Goal: Communication & Community: Share content

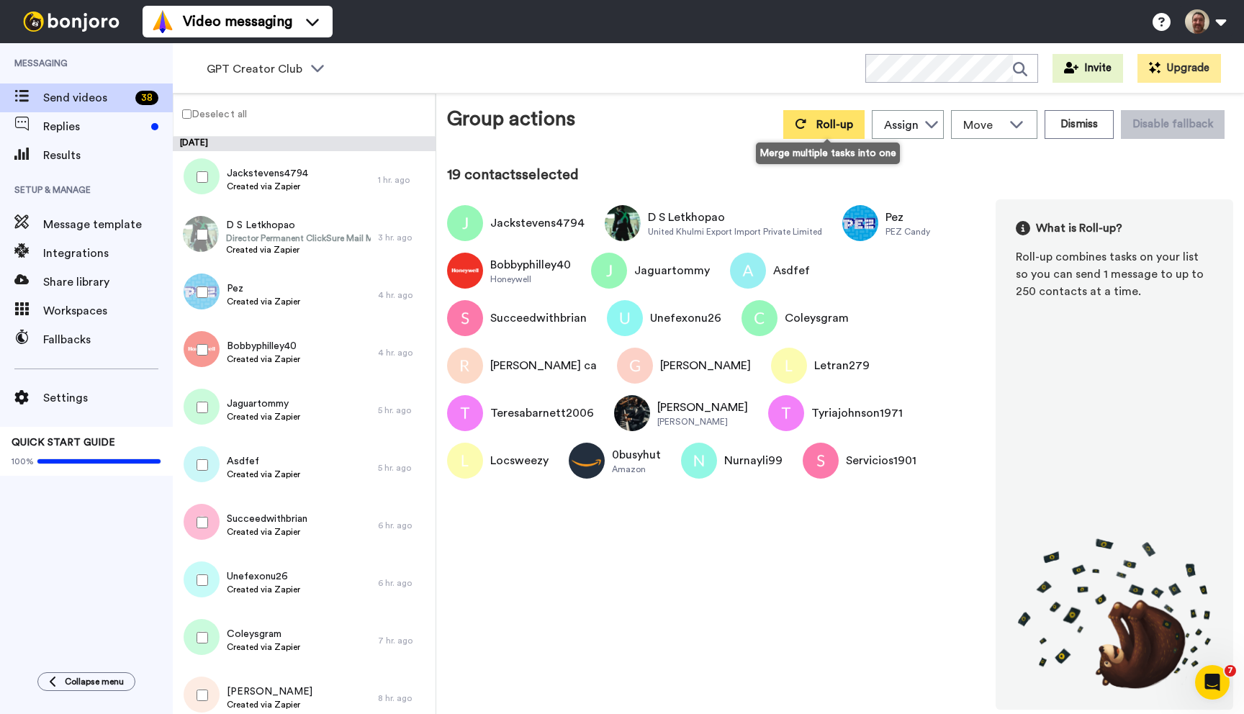
click at [831, 129] on span "Roll-up" at bounding box center [834, 125] width 37 height 12
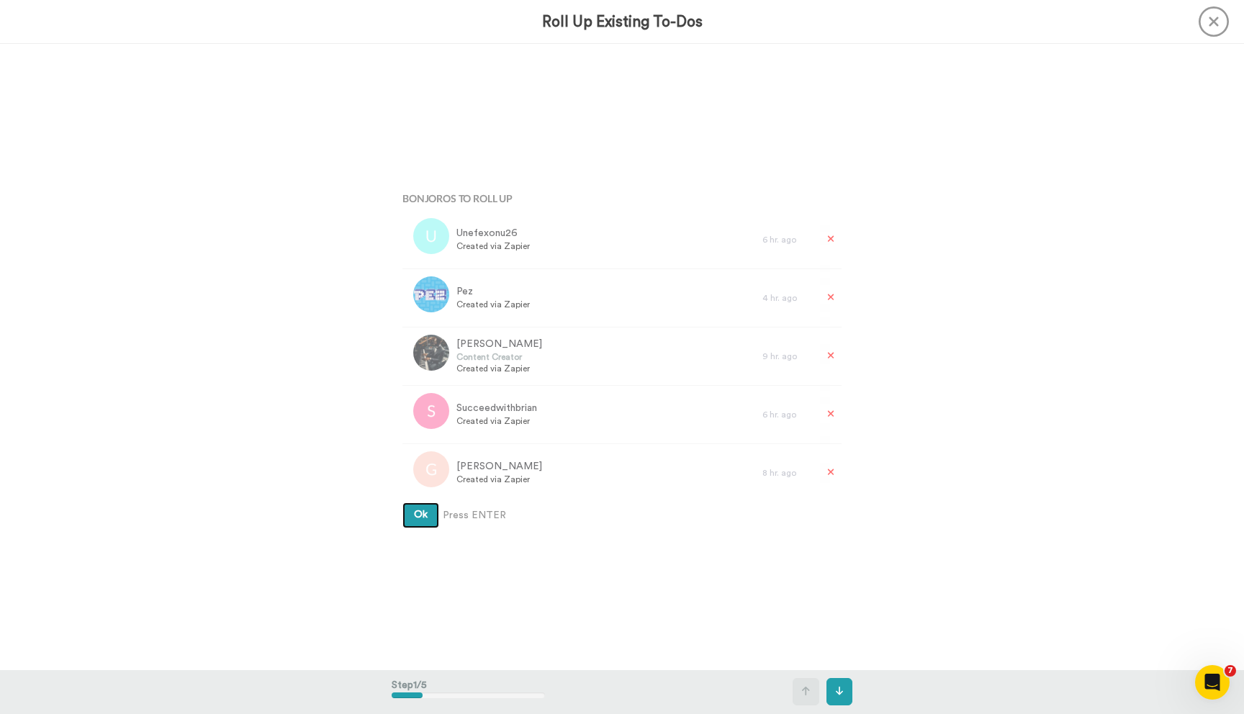
click at [402, 502] on button "Ok" at bounding box center [420, 515] width 37 height 26
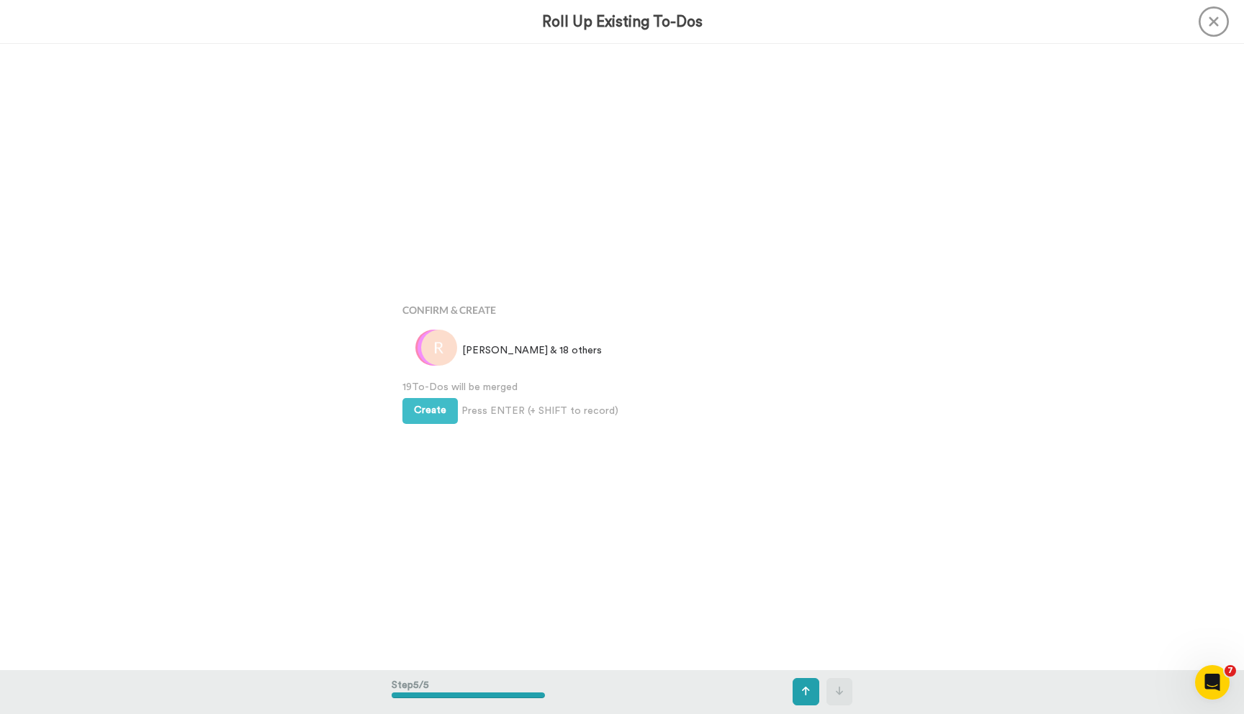
scroll to position [2503, 0]
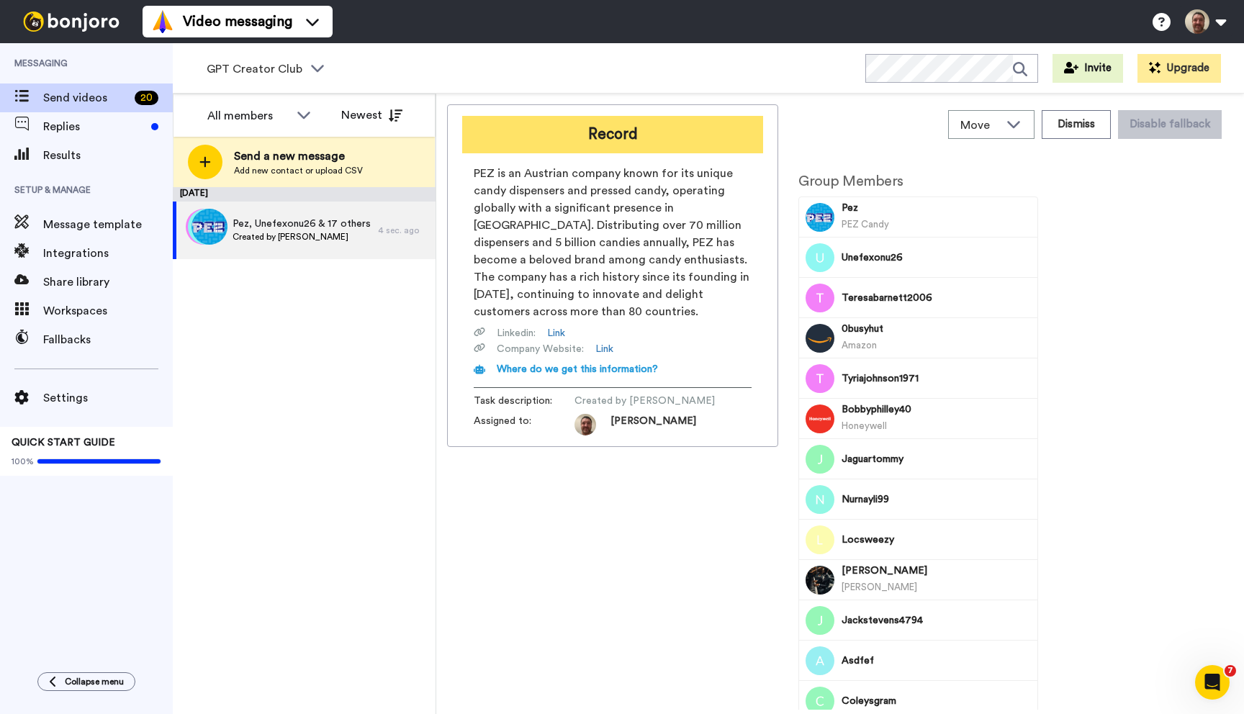
click at [602, 135] on button "Record" at bounding box center [612, 134] width 301 height 37
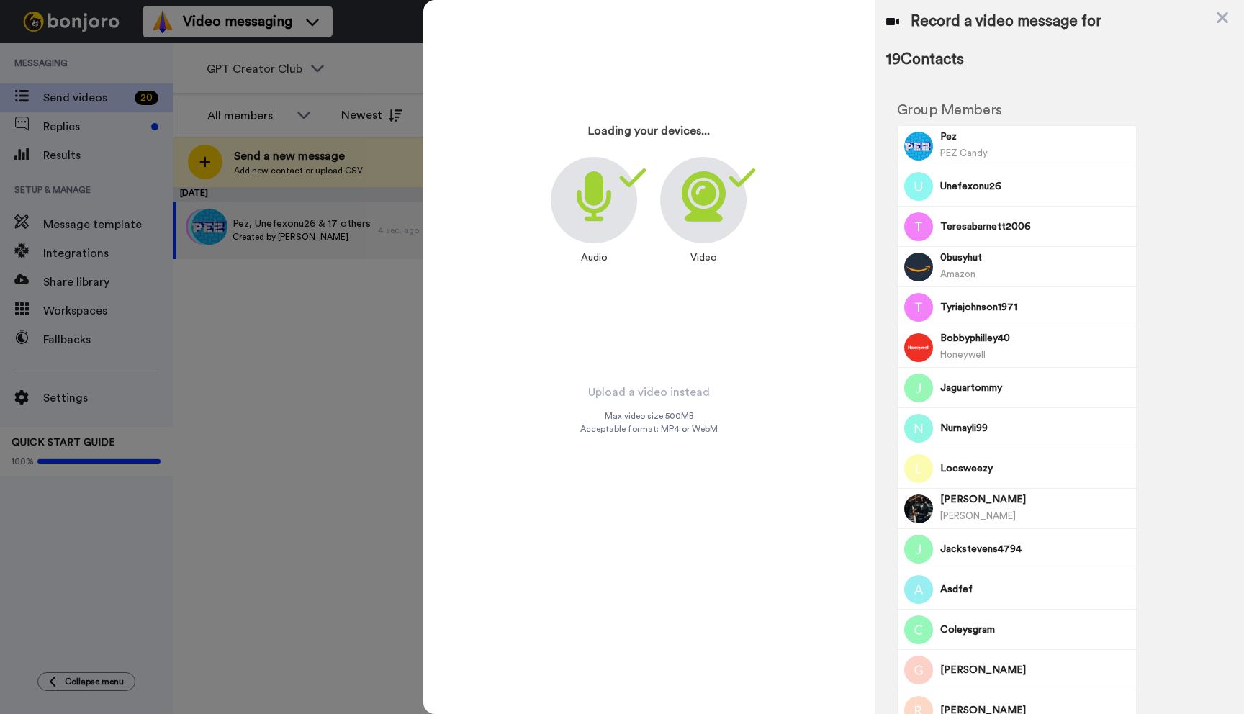
click at [462, 116] on button "Record" at bounding box center [612, 134] width 301 height 37
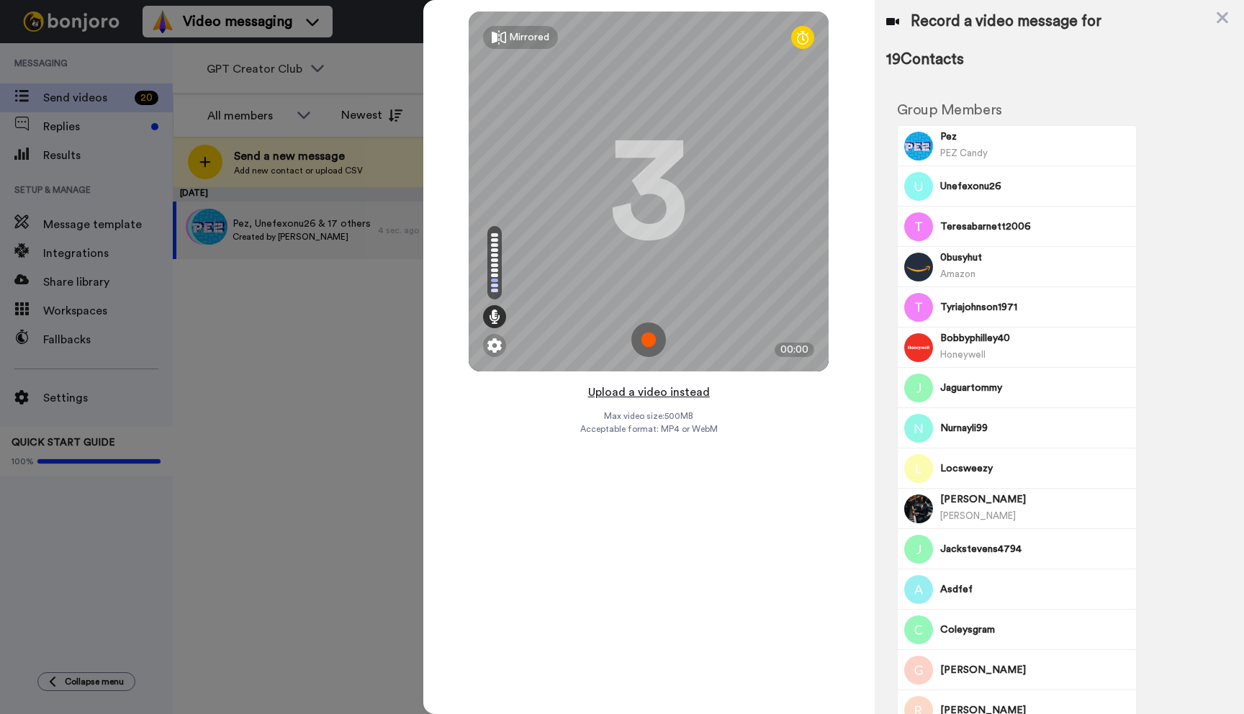
click at [644, 389] on button "Upload a video instead" at bounding box center [649, 392] width 130 height 19
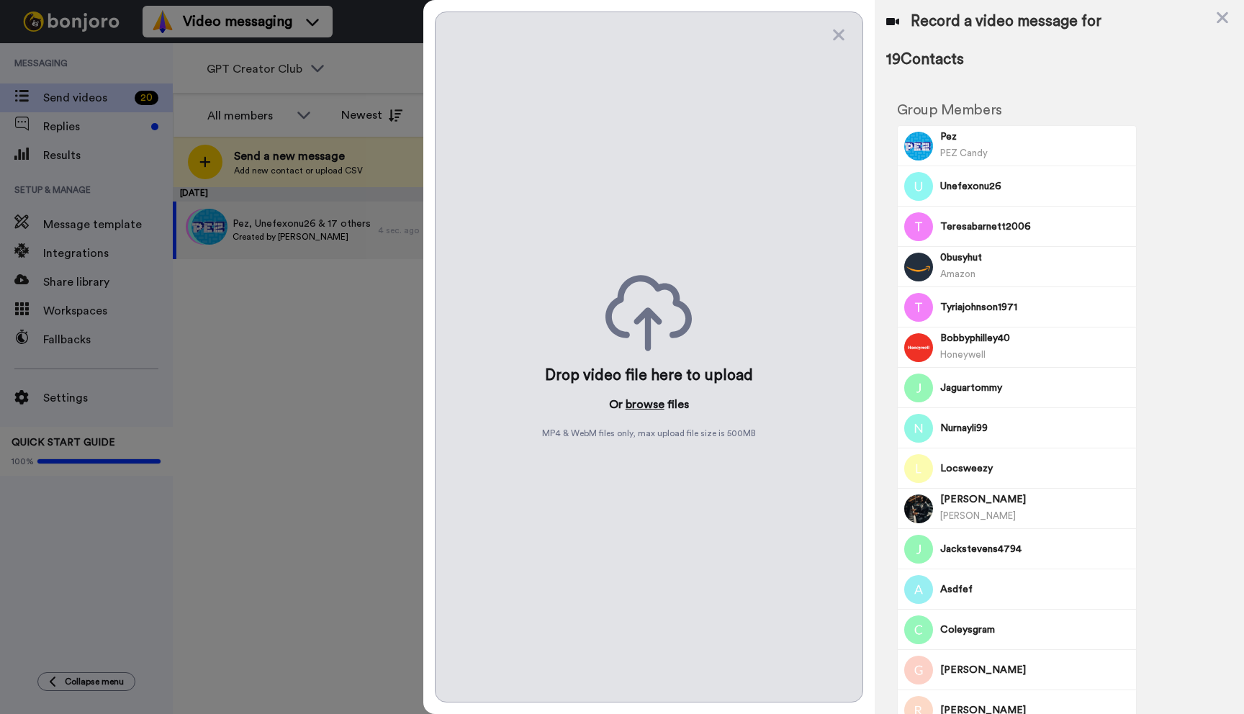
click at [640, 405] on button "browse" at bounding box center [645, 404] width 39 height 17
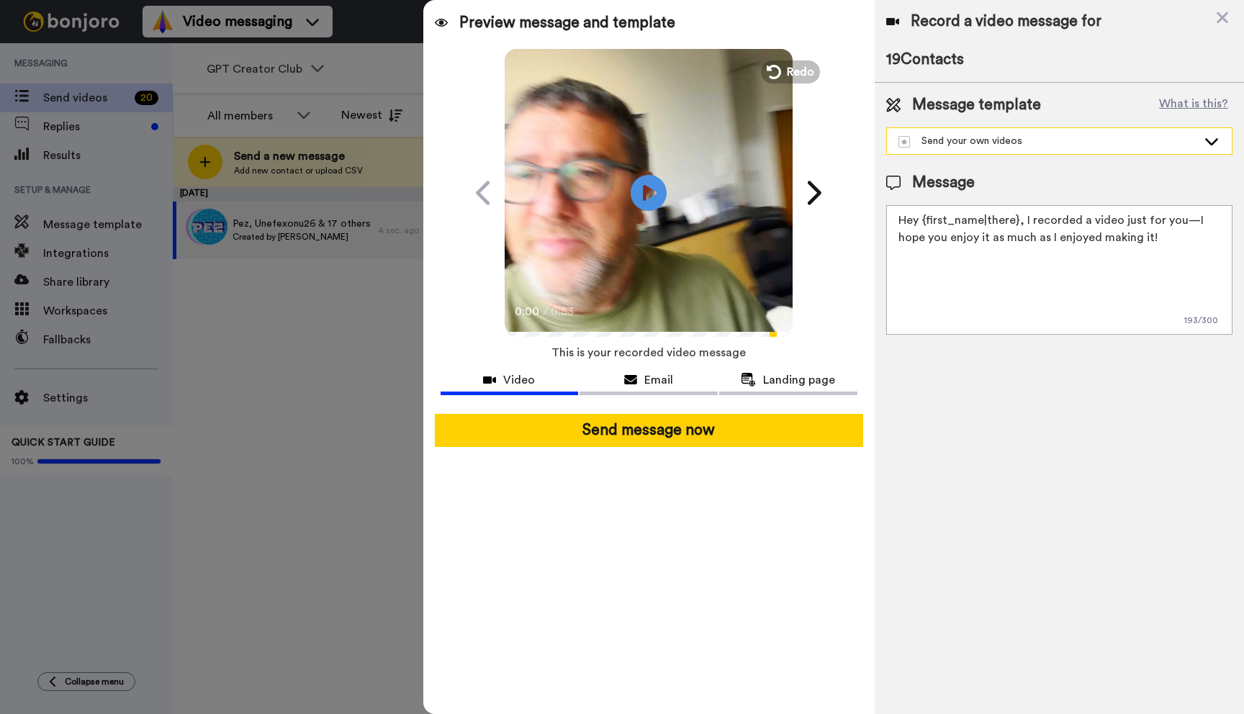
click at [992, 150] on div "Send your own videos" at bounding box center [1059, 141] width 345 height 26
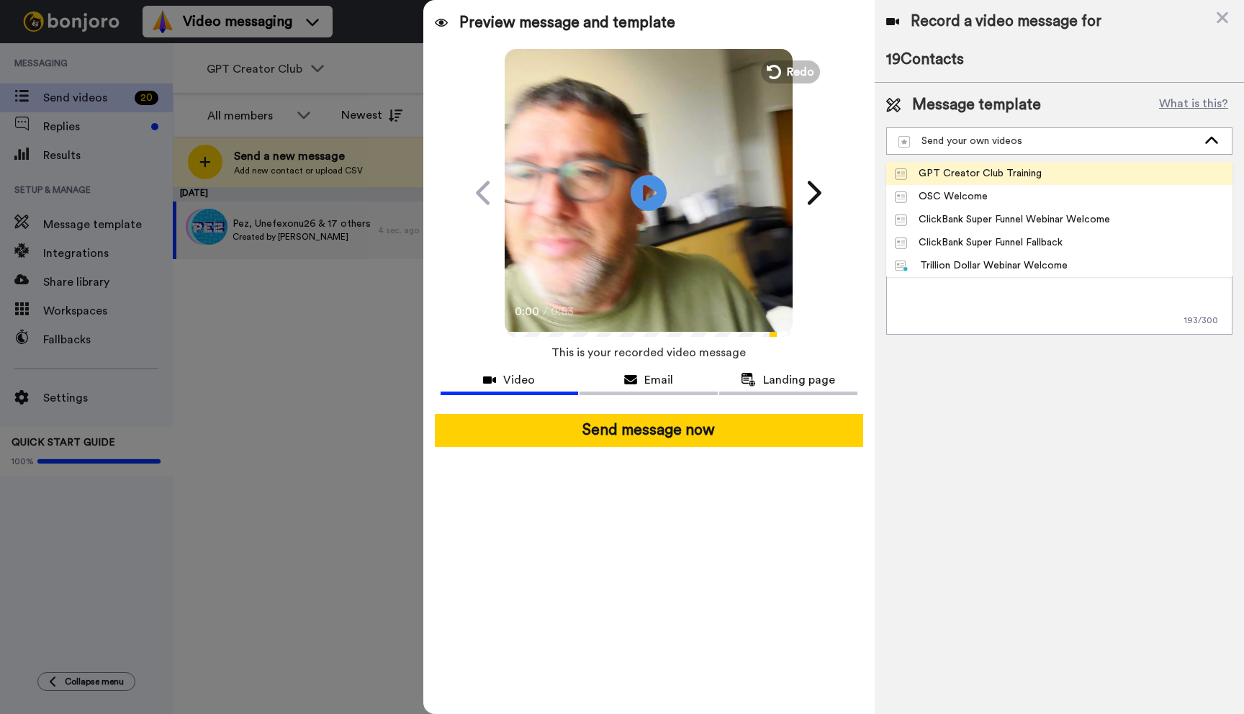
click at [984, 171] on div "GPT Creator Club Training" at bounding box center [968, 173] width 147 height 14
type textarea "John Thornhill here. I recorded a personal message for you about the training y…"
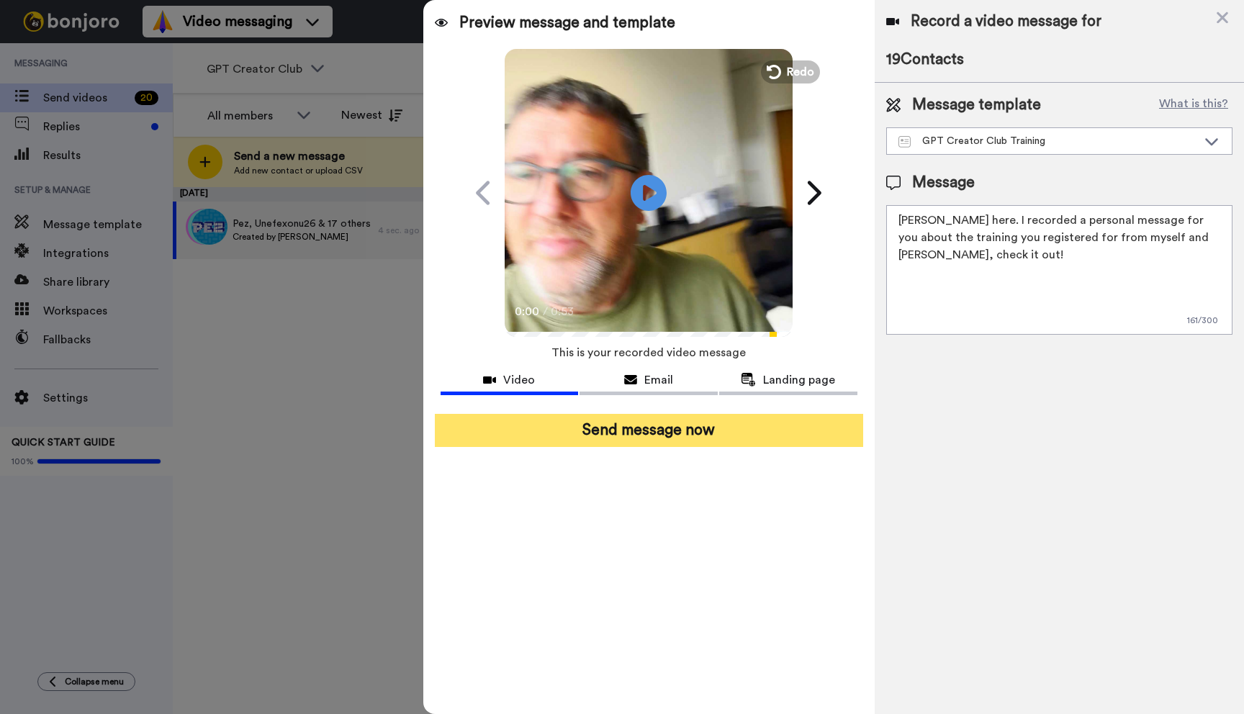
click at [696, 429] on button "Send message now" at bounding box center [649, 430] width 428 height 33
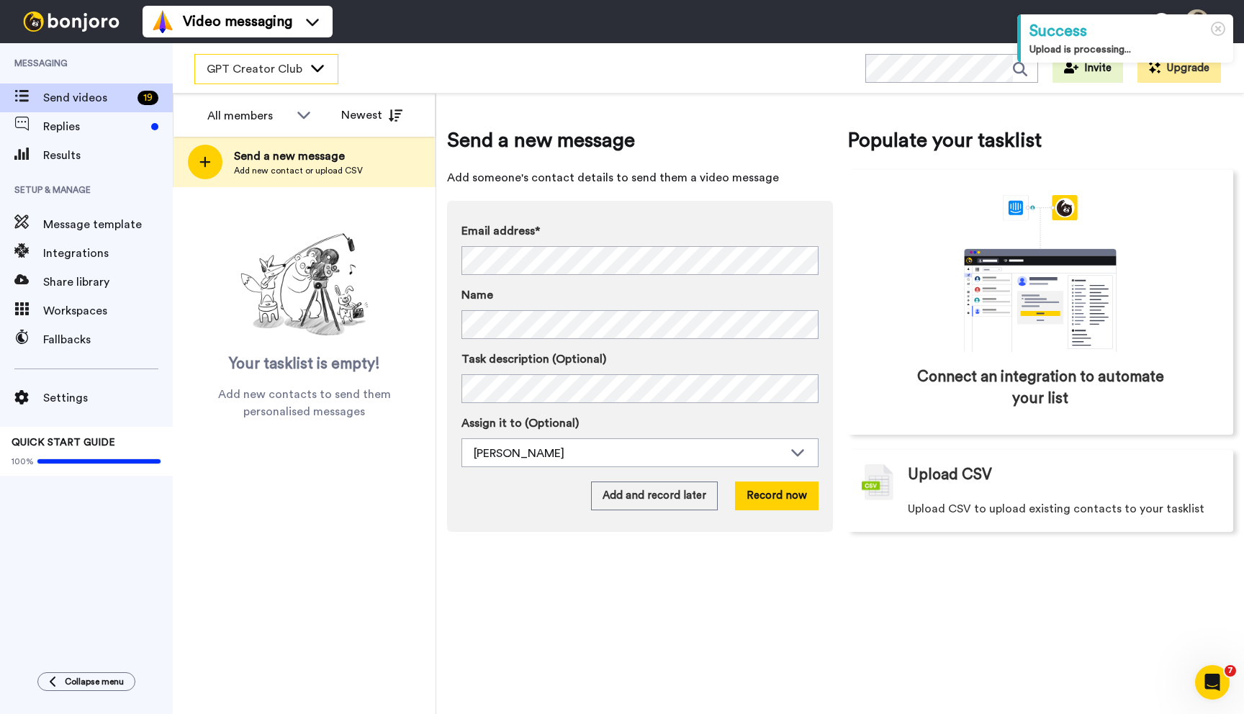
click at [297, 71] on span "GPT Creator Club" at bounding box center [255, 68] width 96 height 17
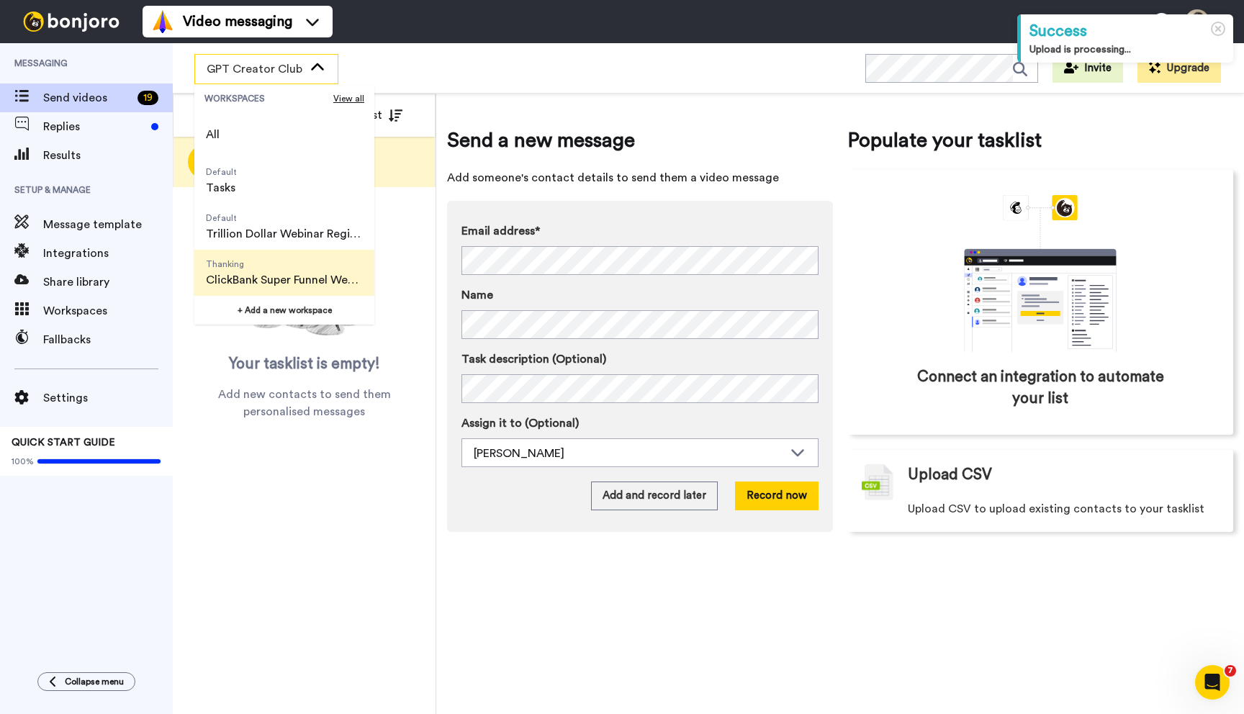
click at [275, 258] on span "Thanking" at bounding box center [284, 264] width 157 height 12
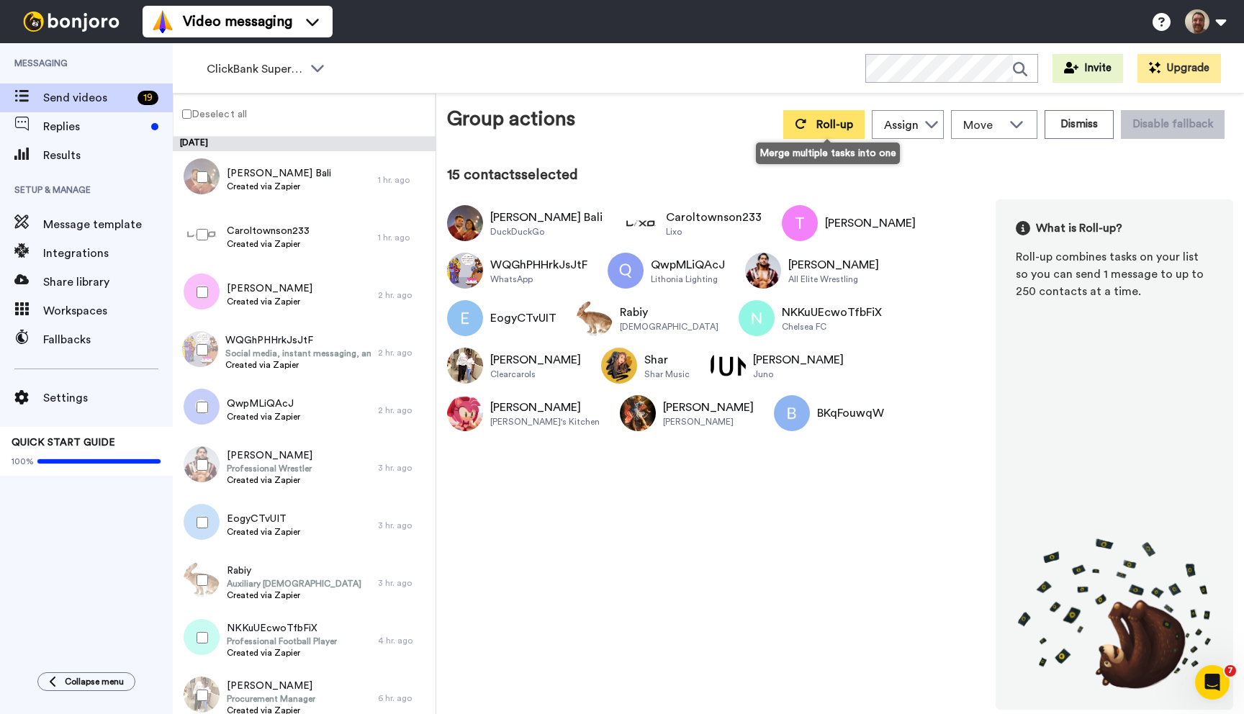
click at [808, 131] on button "Roll-up" at bounding box center [823, 124] width 81 height 29
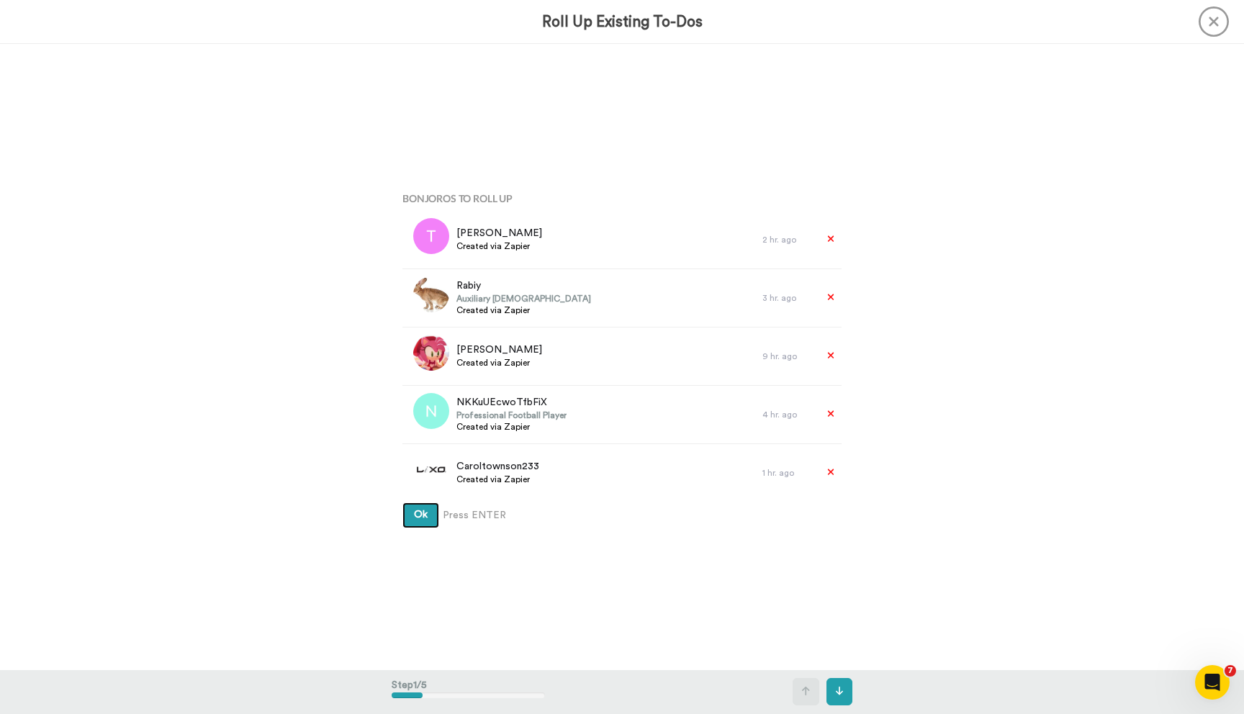
click at [402, 502] on button "Ok" at bounding box center [420, 515] width 37 height 26
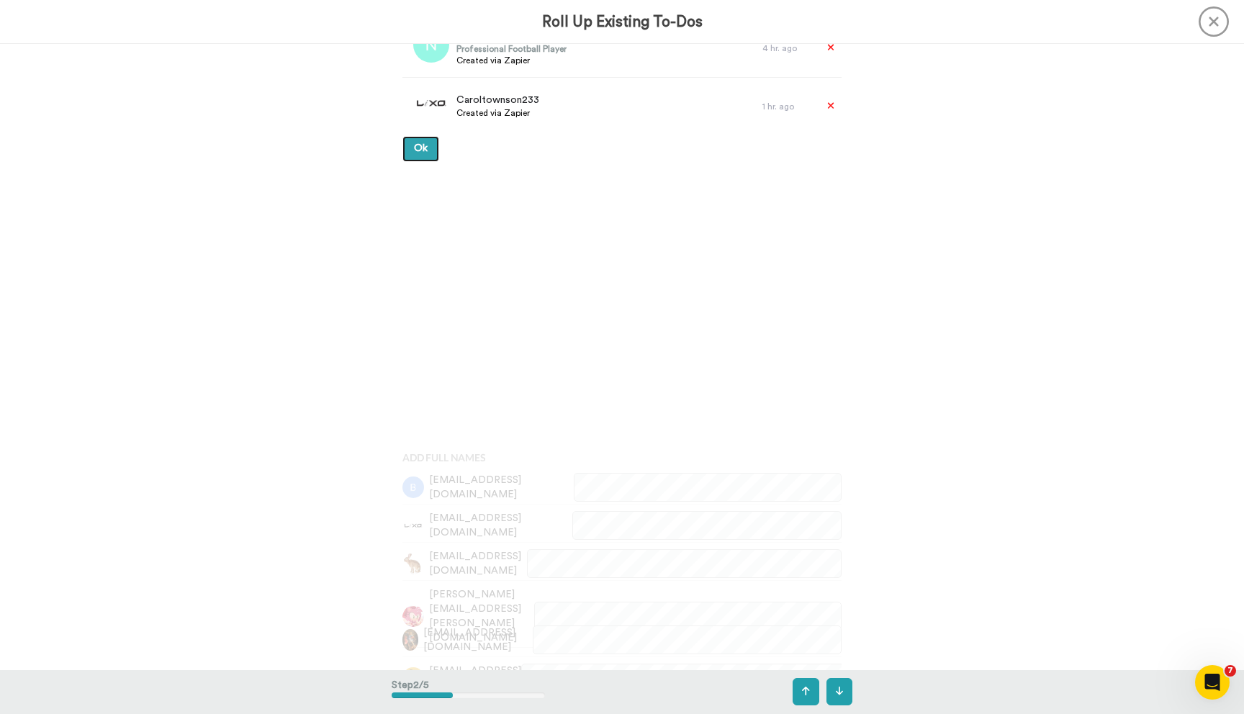
click at [402, 136] on button "Ok" at bounding box center [420, 149] width 37 height 26
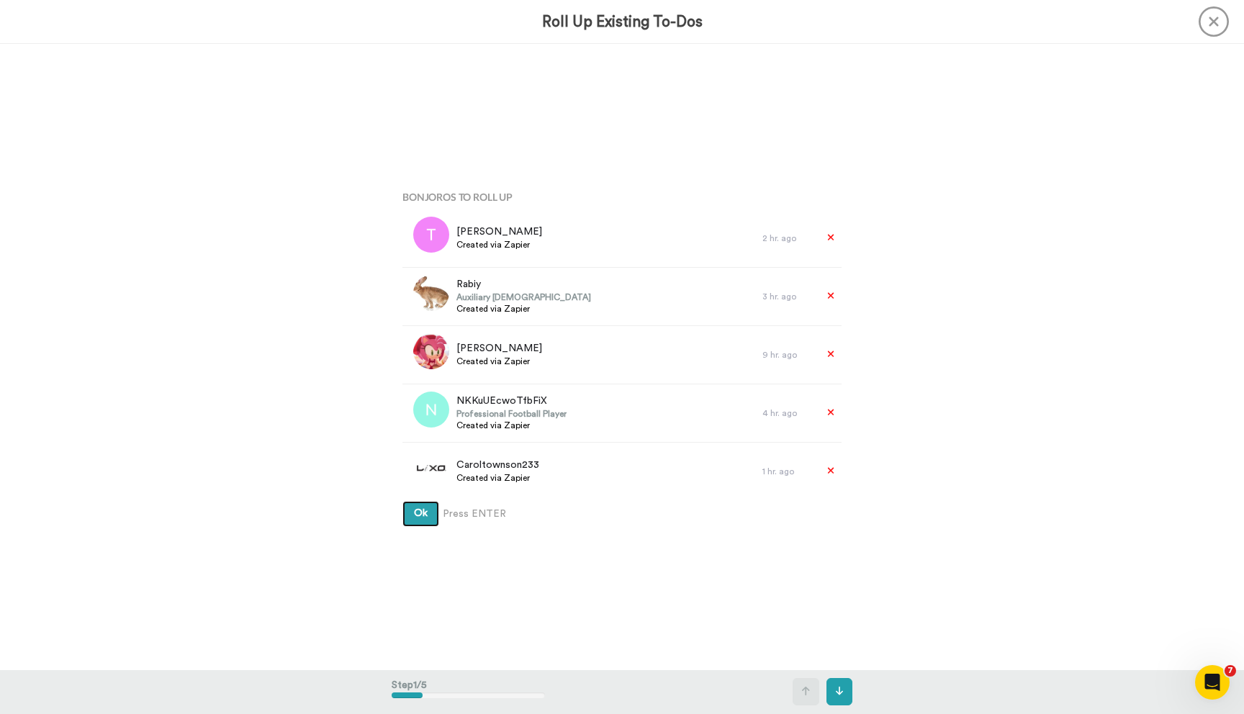
click at [402, 501] on button "Ok" at bounding box center [420, 514] width 37 height 26
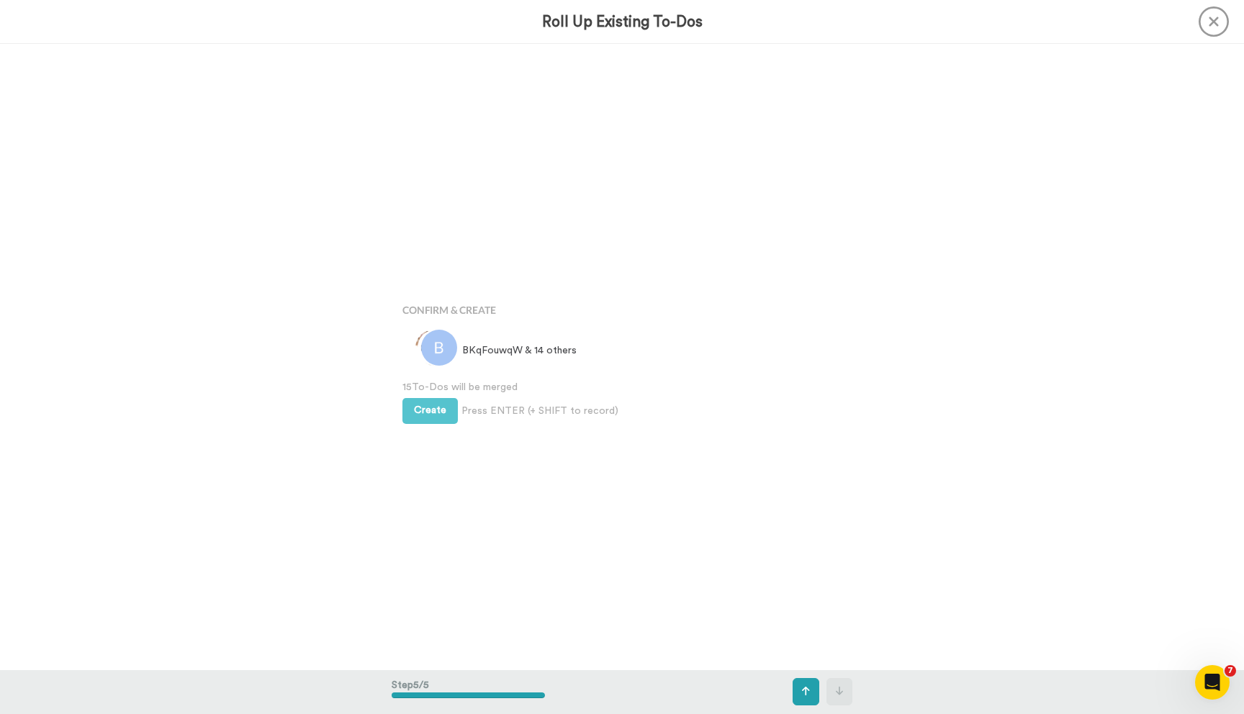
scroll to position [2503, 0]
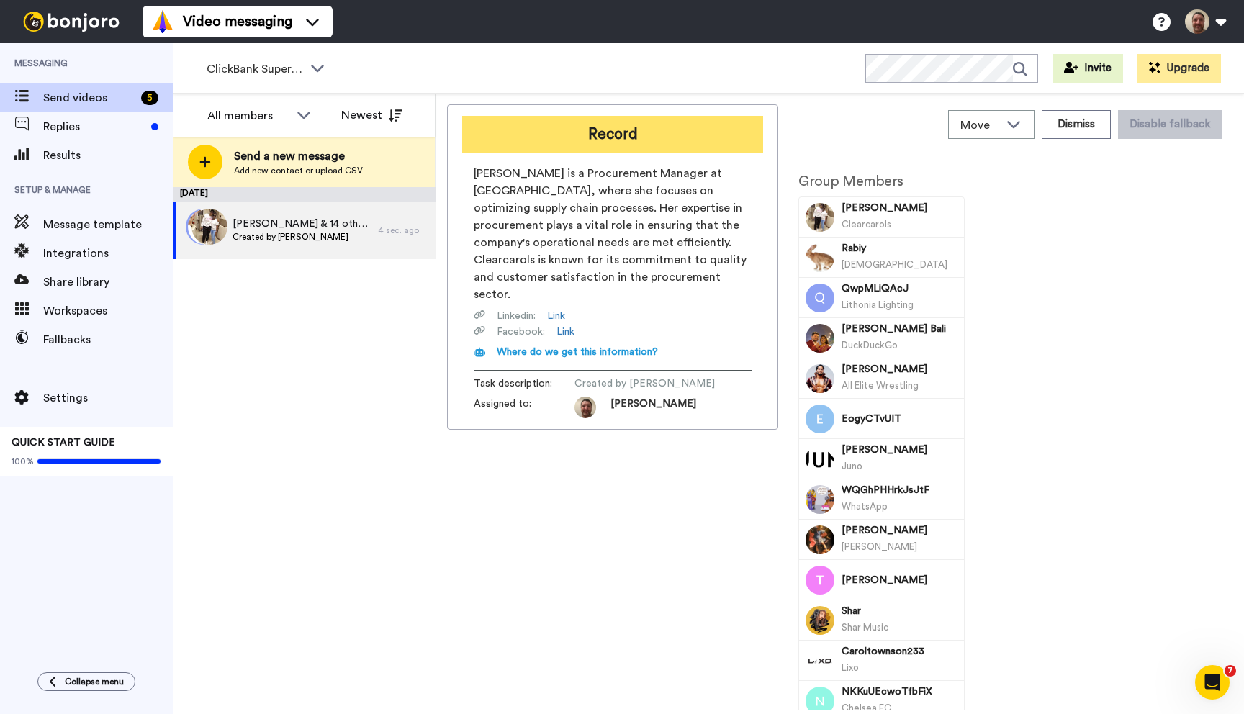
click at [628, 145] on button "Record" at bounding box center [612, 134] width 301 height 37
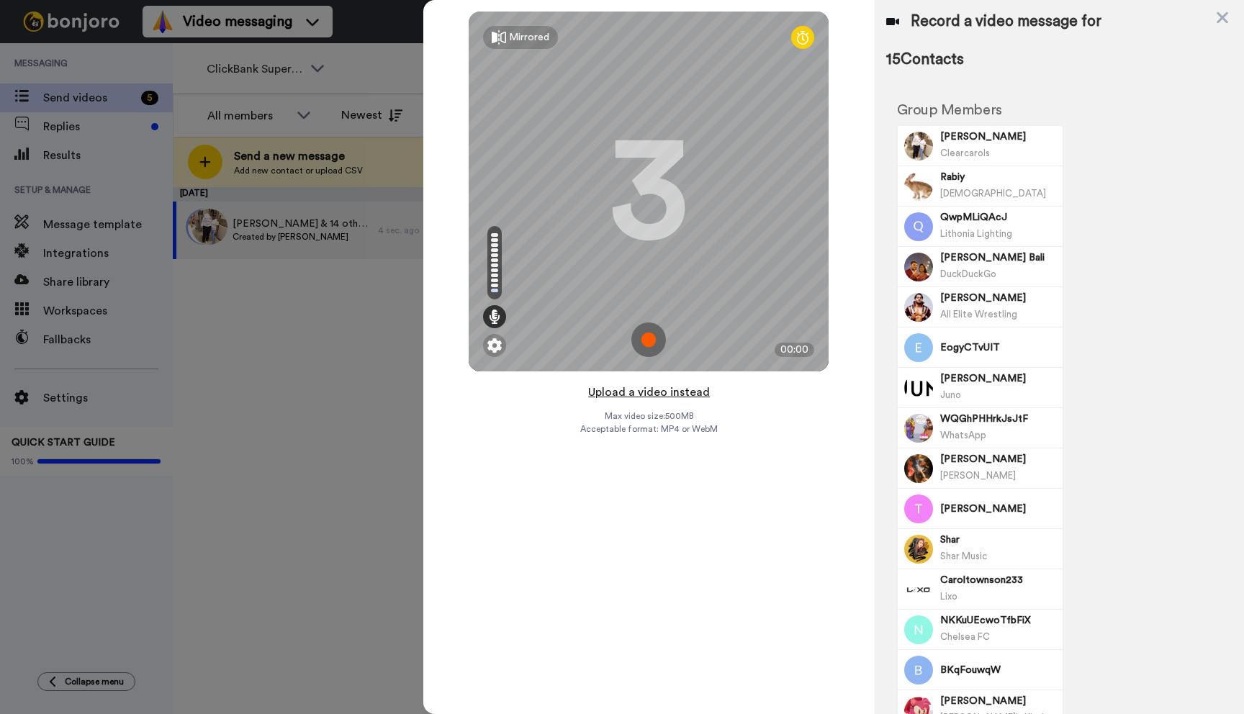
click at [640, 390] on button "Upload a video instead" at bounding box center [649, 392] width 130 height 19
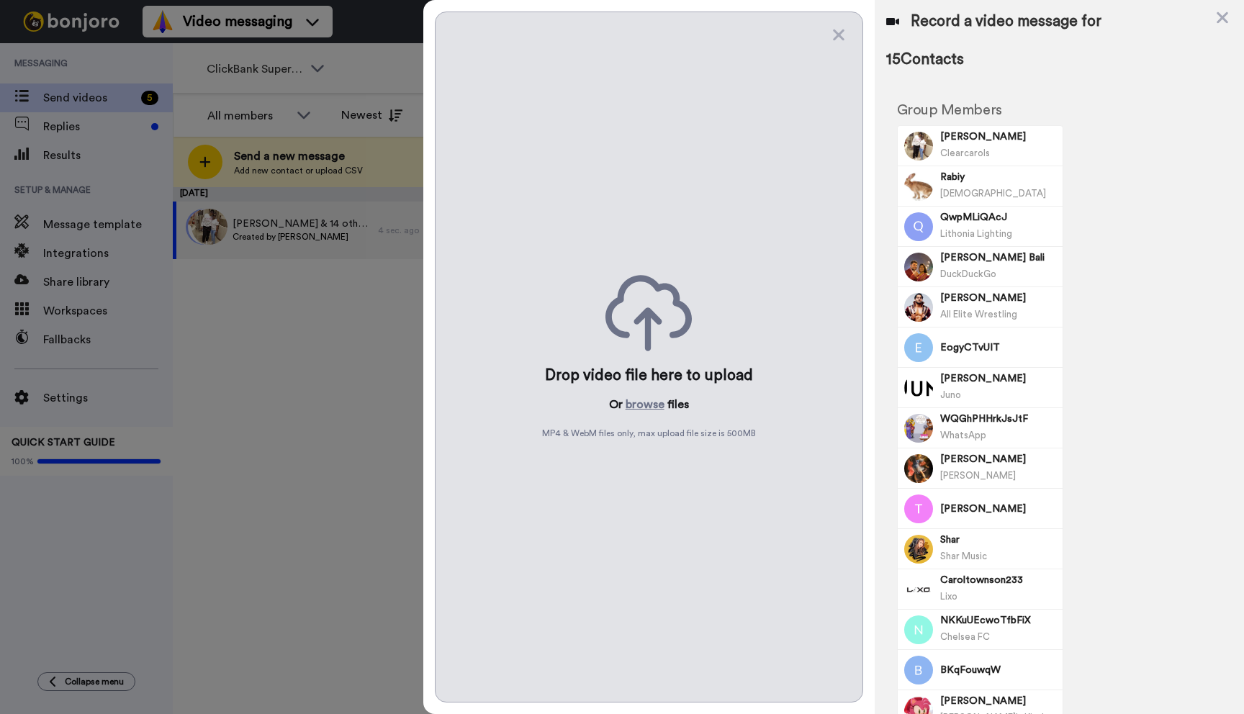
click at [624, 408] on p "Or browse files" at bounding box center [649, 404] width 80 height 17
click at [641, 403] on button "browse" at bounding box center [645, 404] width 39 height 17
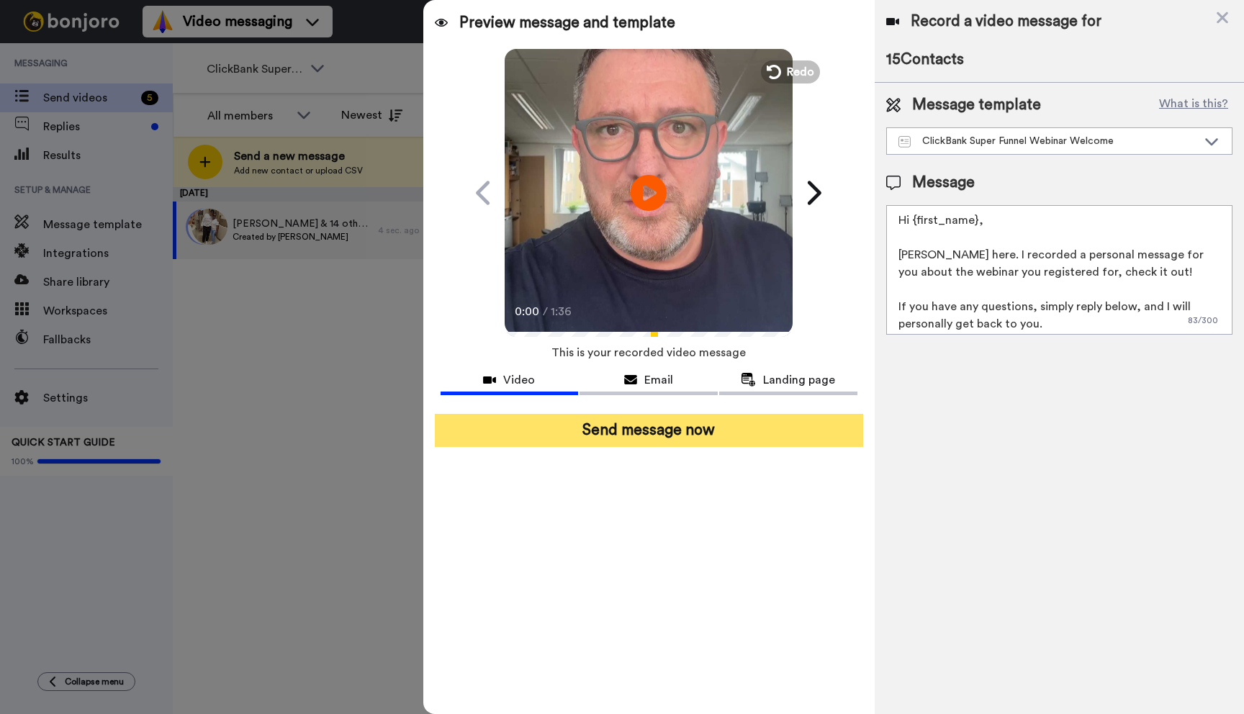
click at [749, 429] on button "Send message now" at bounding box center [649, 430] width 428 height 33
